Goal: Task Accomplishment & Management: Manage account settings

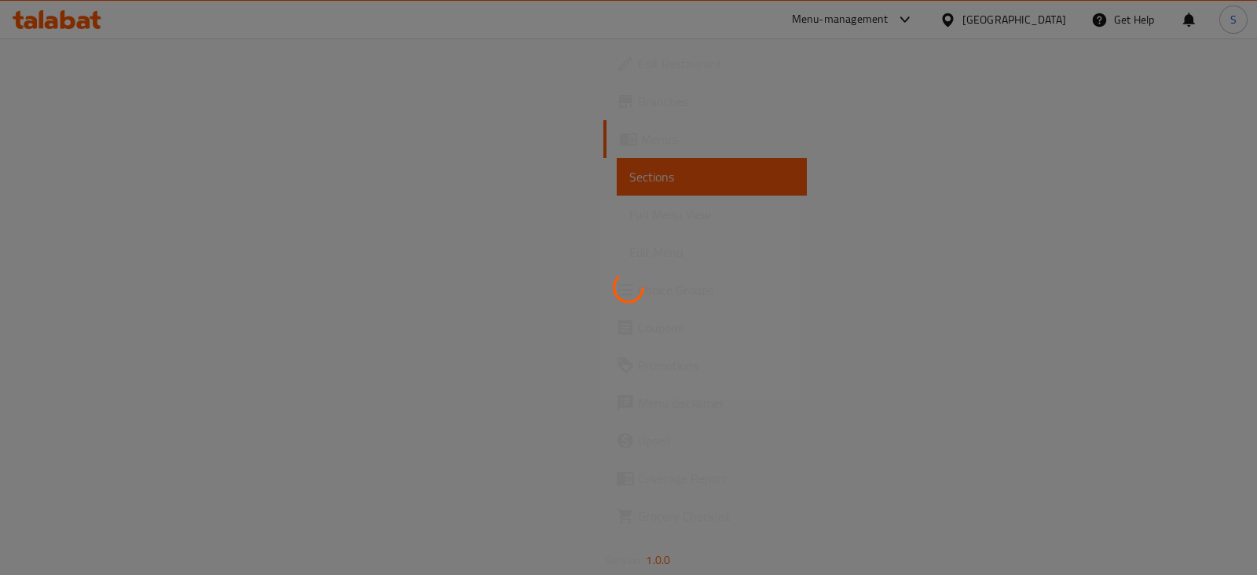
click at [932, 22] on div at bounding box center [628, 287] width 1257 height 575
